Goal: Information Seeking & Learning: Learn about a topic

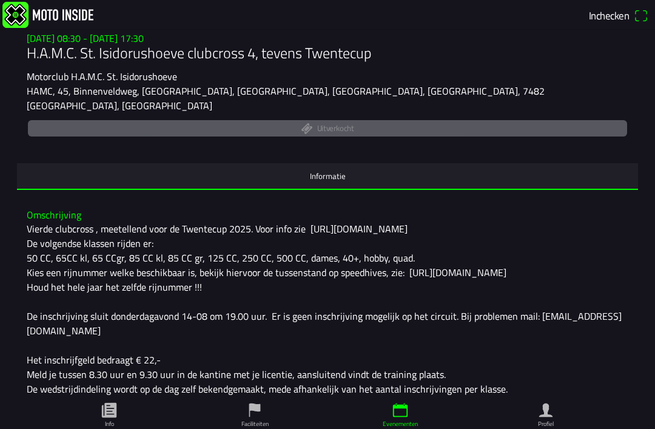
scroll to position [121, 0]
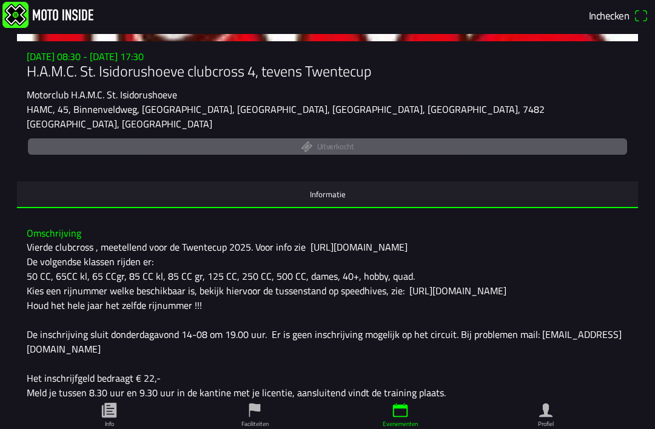
click at [217, 304] on div "Vierde clubcross , meetellend voor de Twentecup 2025. Voor info zie [URL][DOMAI…" at bounding box center [328, 349] width 602 height 218
click at [203, 309] on div "Vierde clubcross , meetellend voor de Twentecup 2025. Voor info zie [URL][DOMAI…" at bounding box center [328, 349] width 602 height 218
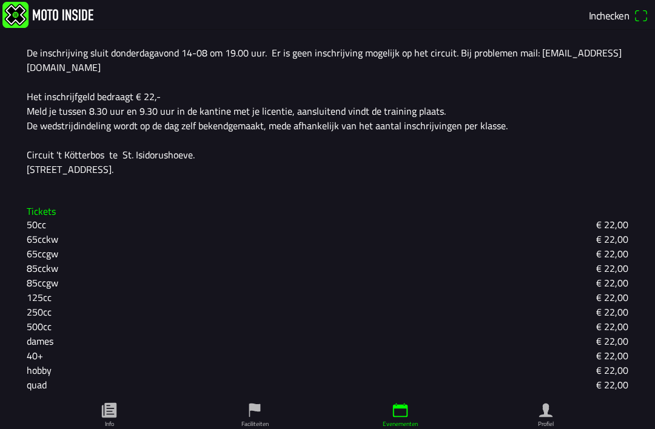
scroll to position [402, 0]
click at [551, 425] on ion-label "Profiel" at bounding box center [546, 423] width 16 height 9
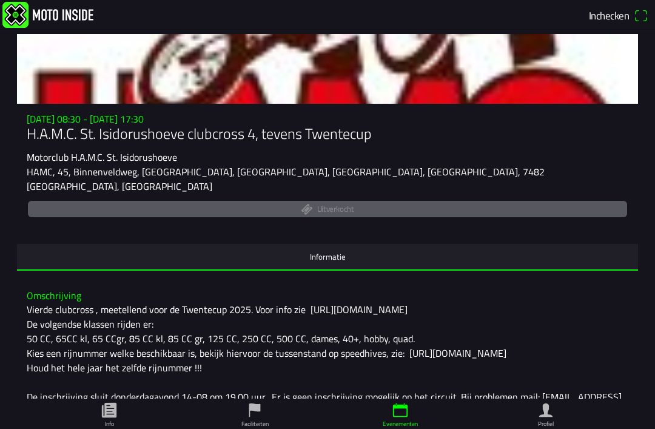
scroll to position [60, 0]
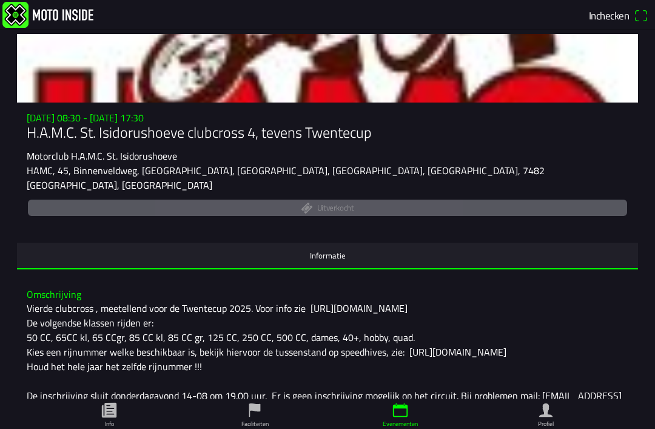
click at [261, 424] on ion-label "Faciliteiten" at bounding box center [254, 423] width 27 height 9
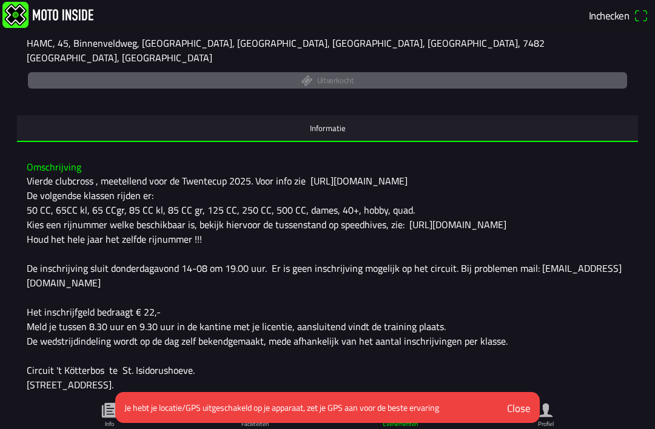
scroll to position [187, 0]
click at [514, 337] on div "Vierde clubcross , meetellend voor de Twentecup 2025. Voor info zie [URL][DOMAI…" at bounding box center [328, 282] width 602 height 218
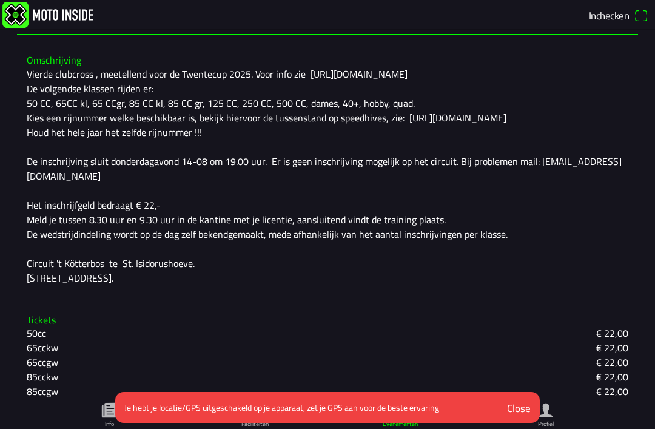
scroll to position [250, 0]
